Goal: Find specific page/section: Find specific page/section

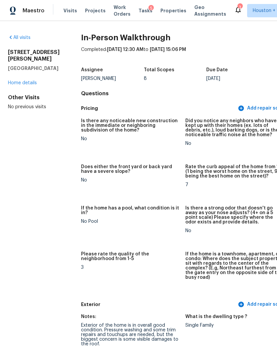
scroll to position [68, 14]
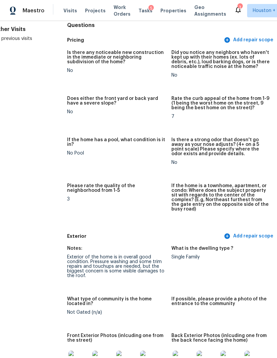
click at [29, 11] on span "Maestro" at bounding box center [34, 10] width 22 height 7
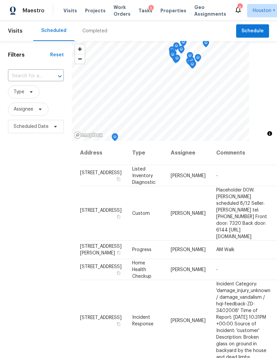
click at [26, 76] on input "text" at bounding box center [26, 76] width 37 height 10
type input "marwoo"
click at [21, 92] on li "[STREET_ADDRESS]" at bounding box center [36, 91] width 56 height 11
